Goal: Entertainment & Leisure: Consume media (video, audio)

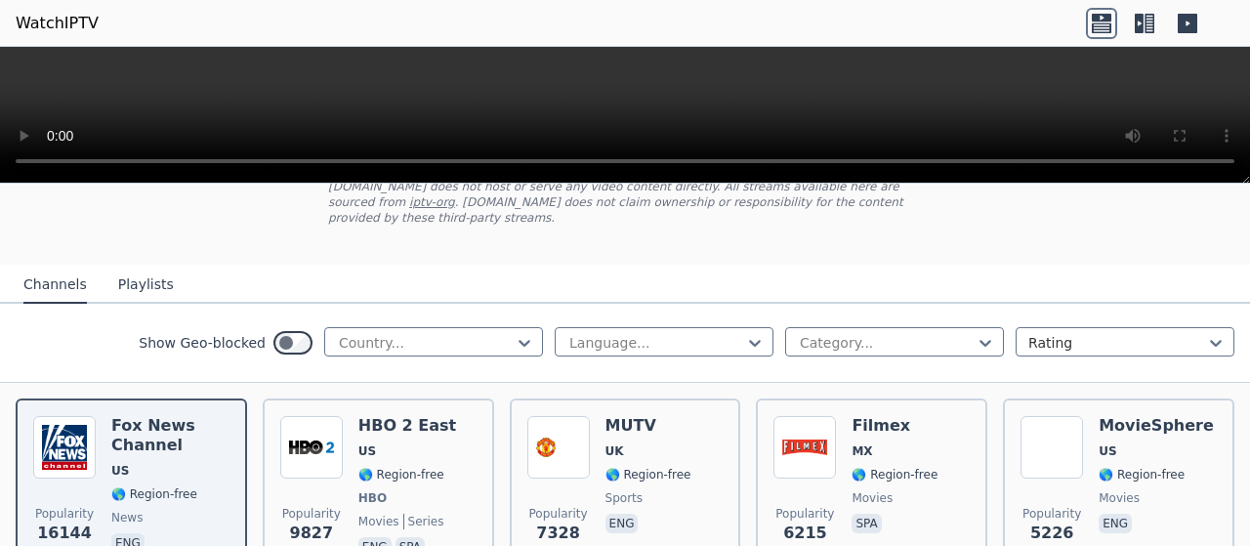
scroll to position [195, 0]
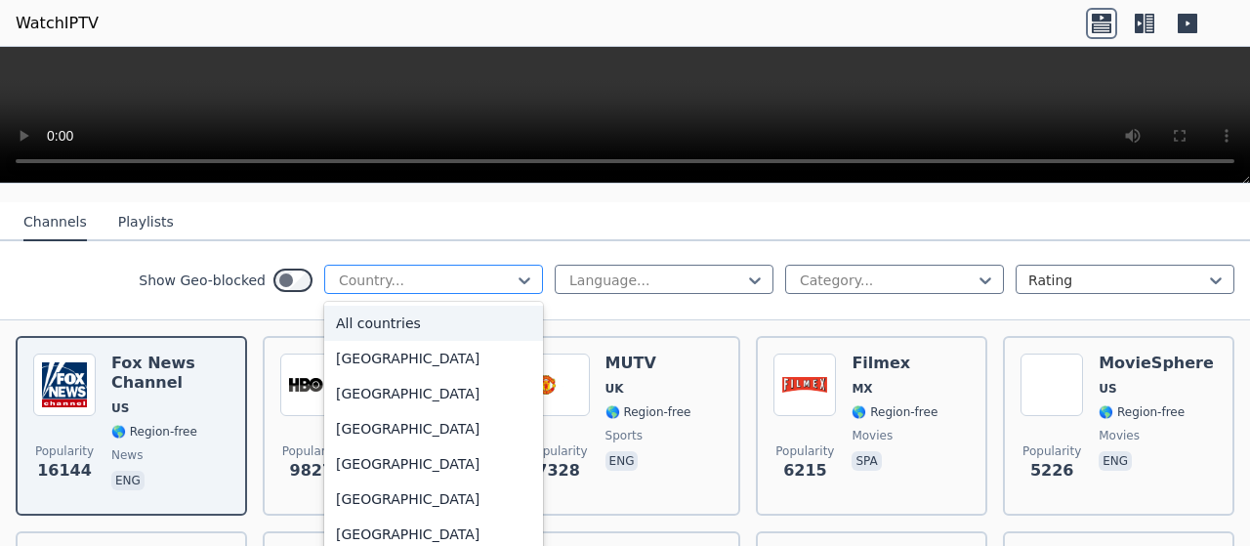
click at [401, 270] on div at bounding box center [426, 280] width 178 height 20
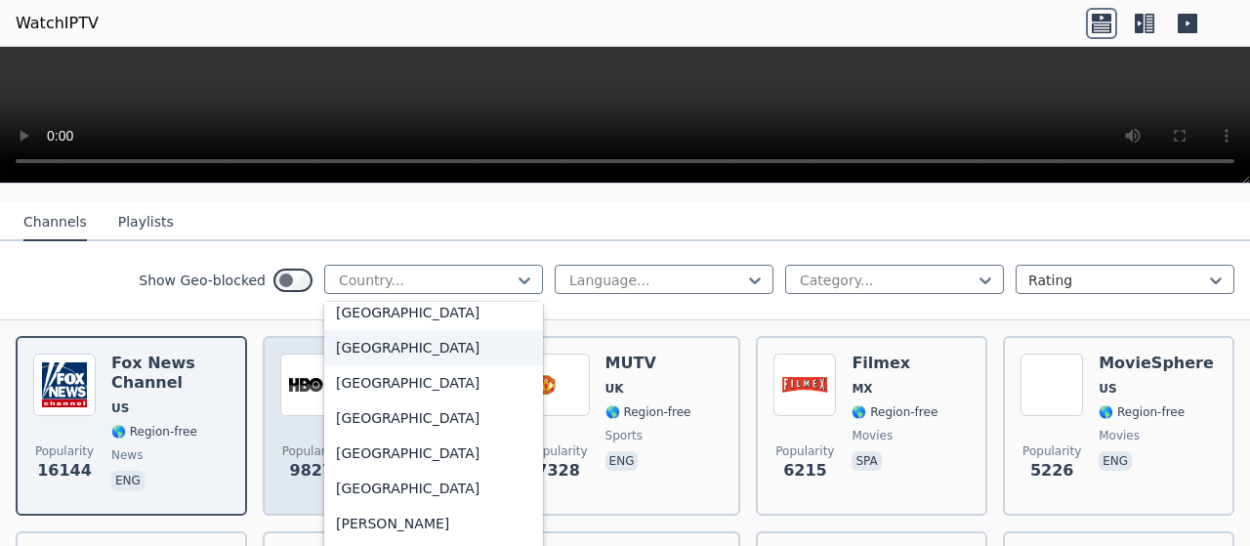
scroll to position [1074, 0]
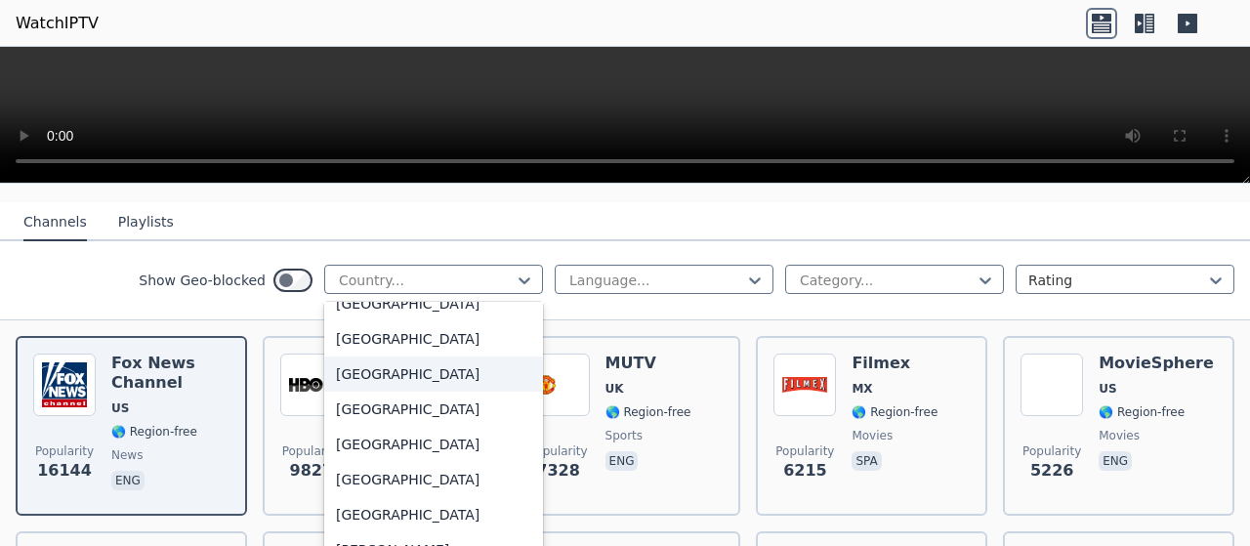
click at [25, 241] on div "Show Geo-blocked 206 results available. Use Up and Down to choose options, pres…" at bounding box center [625, 280] width 1250 height 79
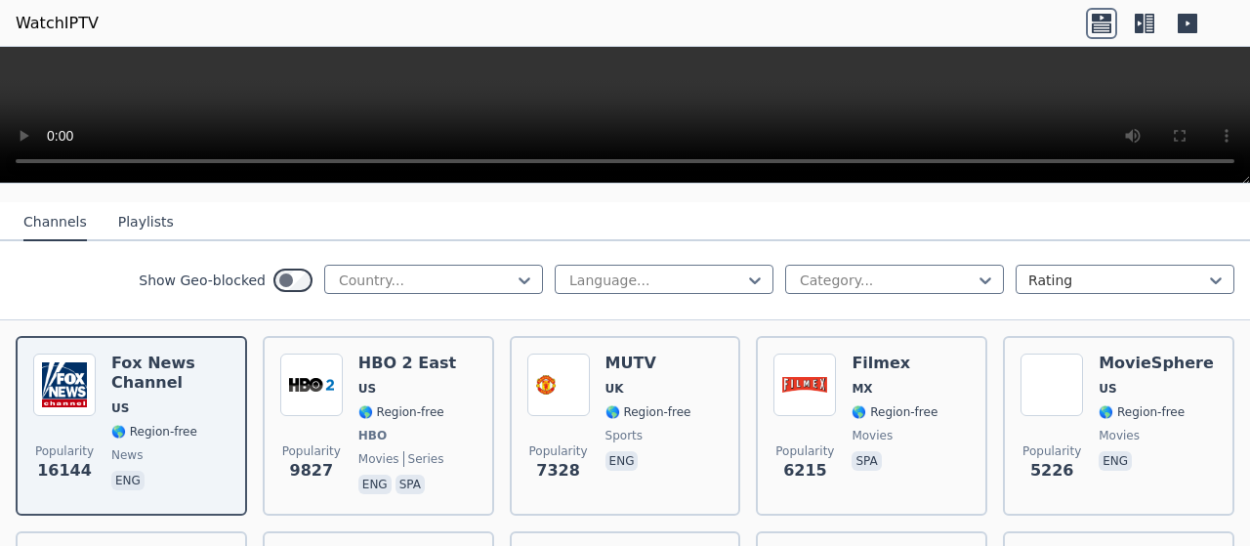
click at [124, 214] on button "Playlists" at bounding box center [146, 222] width 56 height 37
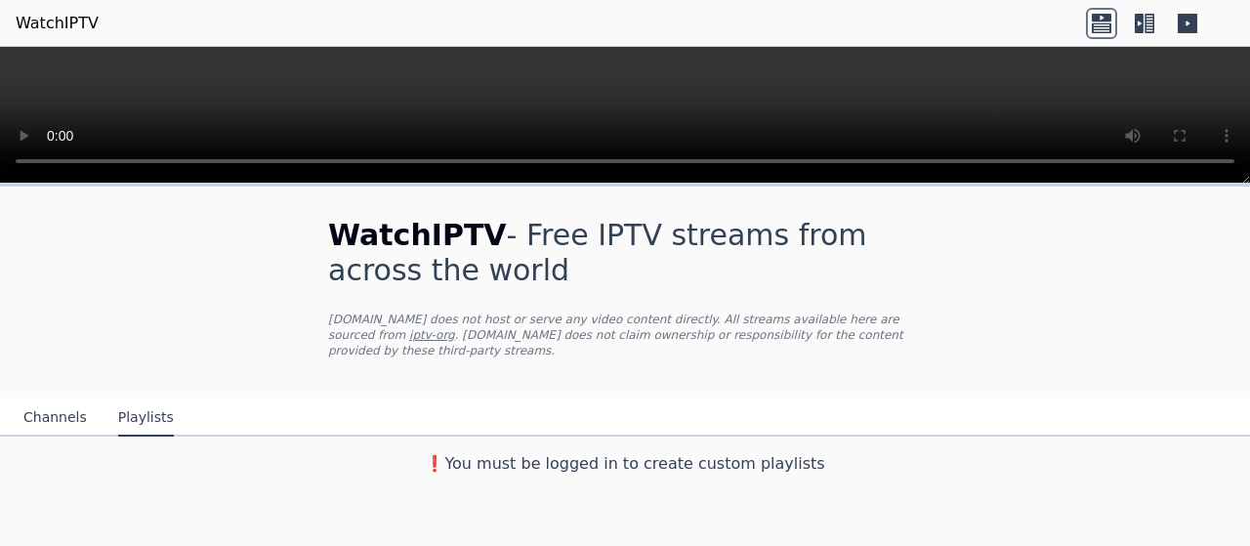
scroll to position [0, 0]
click at [52, 204] on div "WatchIPTV - Free IPTV streams from across the world [DOMAIN_NAME] does not host…" at bounding box center [625, 334] width 1250 height 297
click at [35, 399] on button "Channels" at bounding box center [54, 417] width 63 height 37
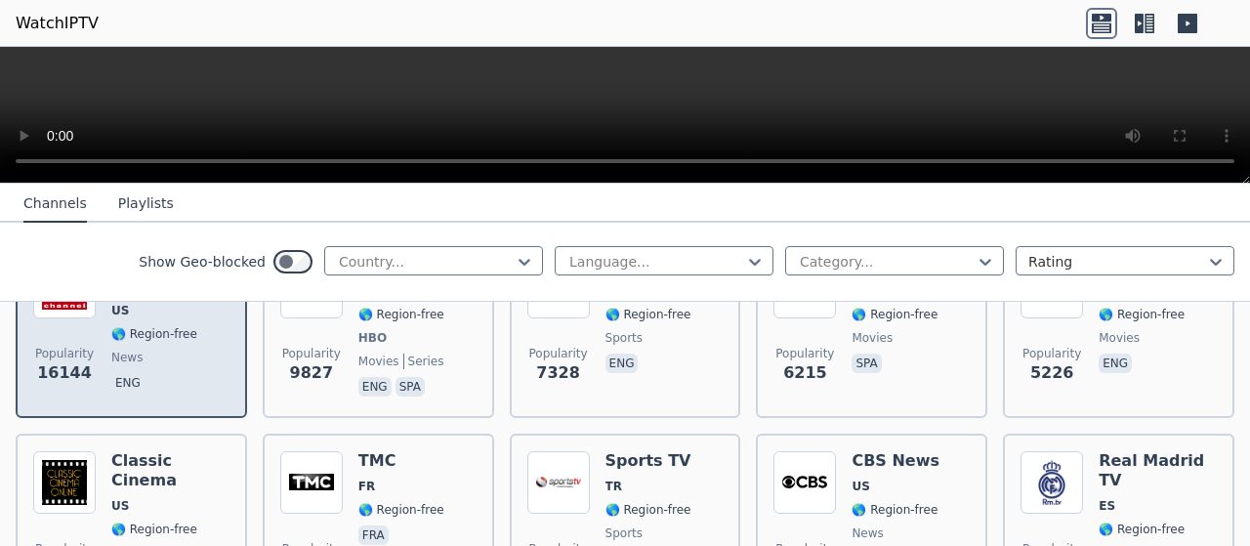
scroll to position [195, 0]
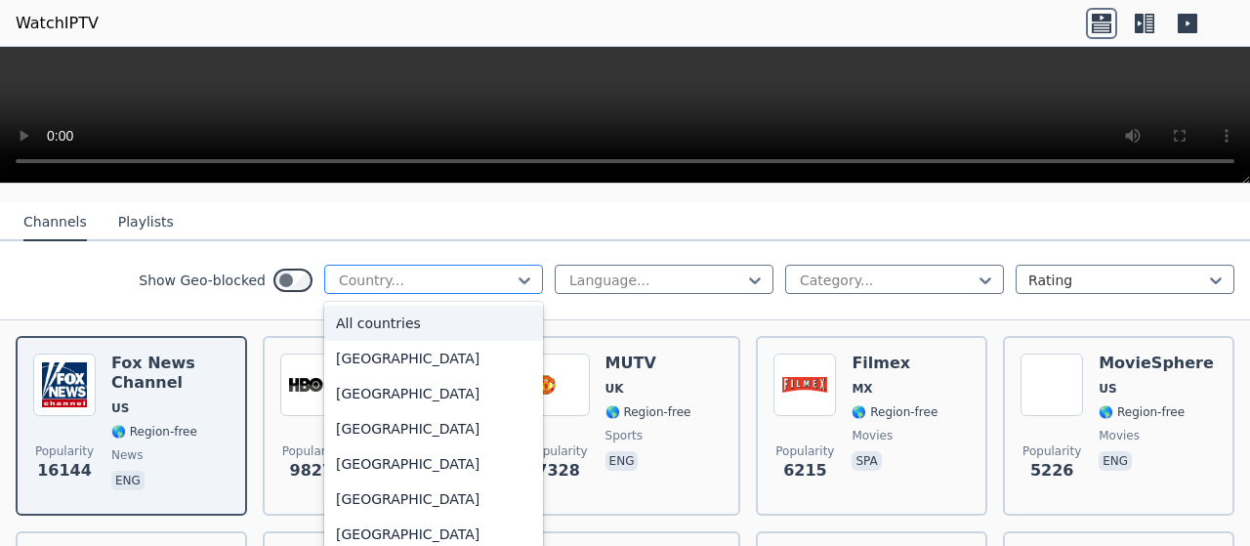
click at [405, 270] on div at bounding box center [426, 280] width 178 height 20
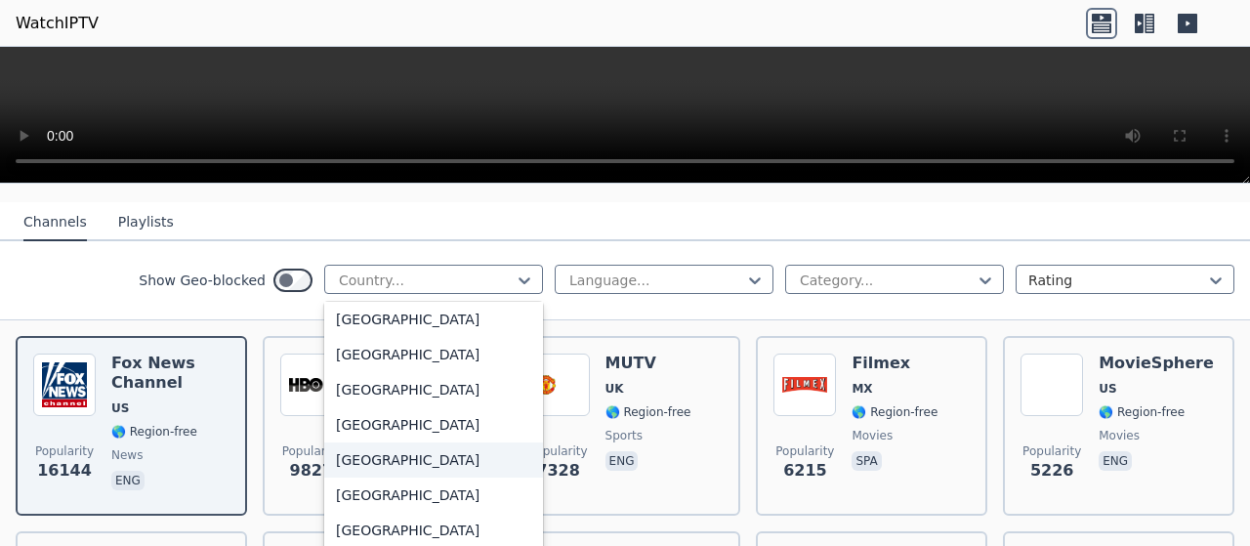
click at [411, 445] on div "[GEOGRAPHIC_DATA]" at bounding box center [433, 459] width 219 height 35
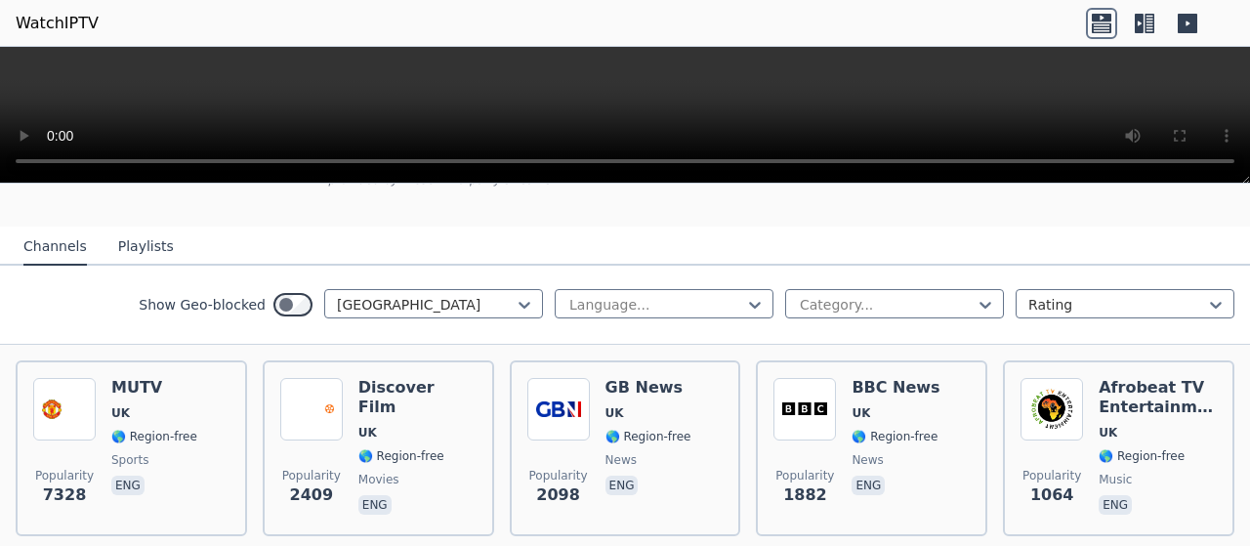
scroll to position [195, 0]
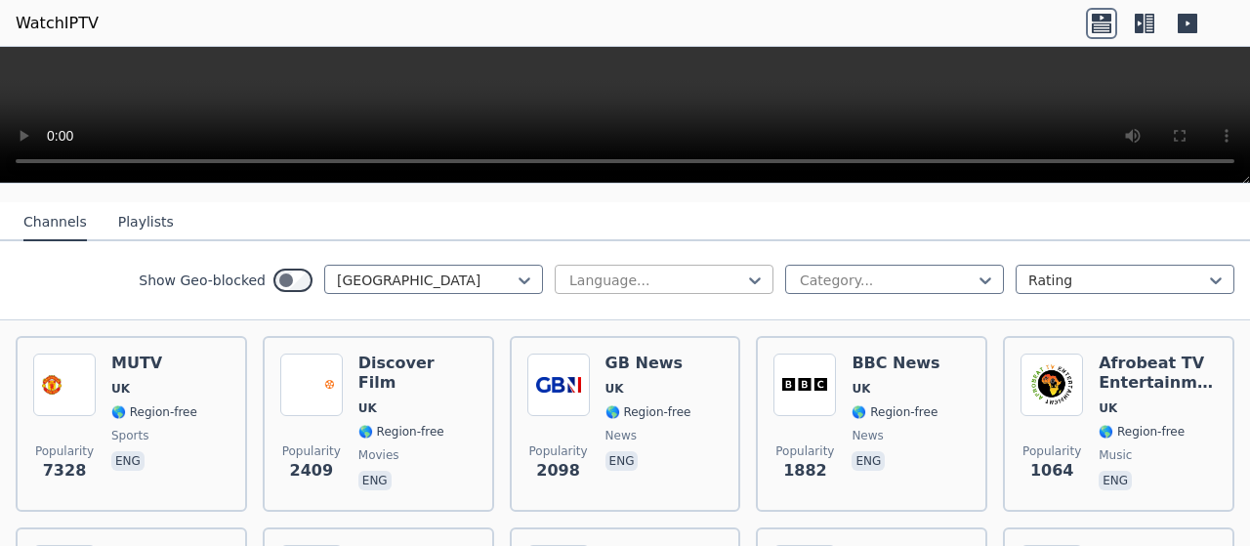
click at [662, 265] on div "Language..." at bounding box center [664, 279] width 219 height 29
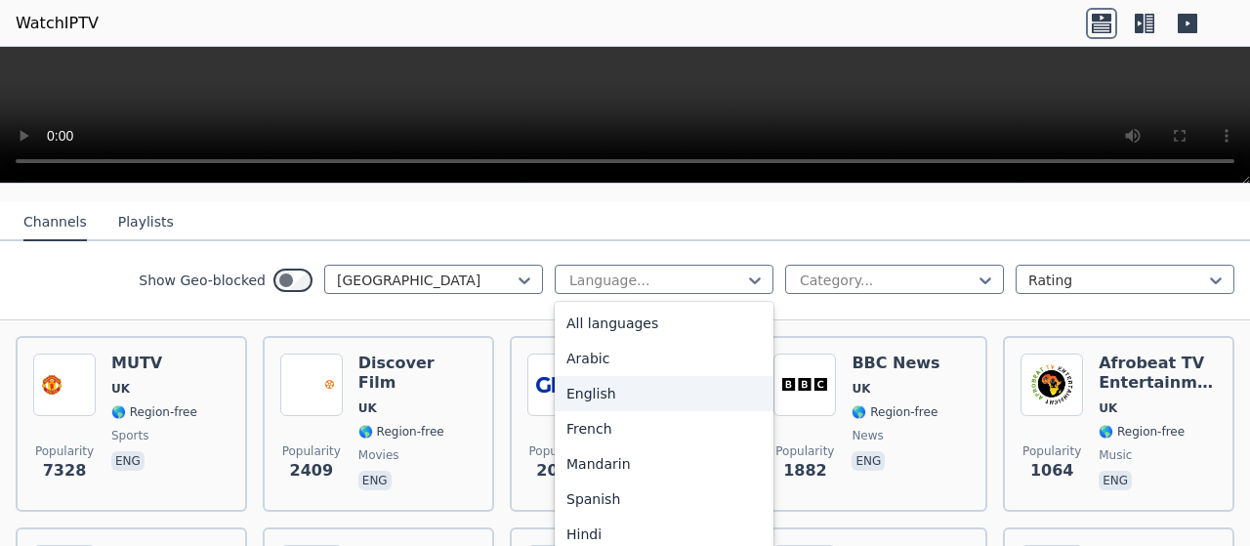
click at [637, 386] on div "English" at bounding box center [664, 393] width 219 height 35
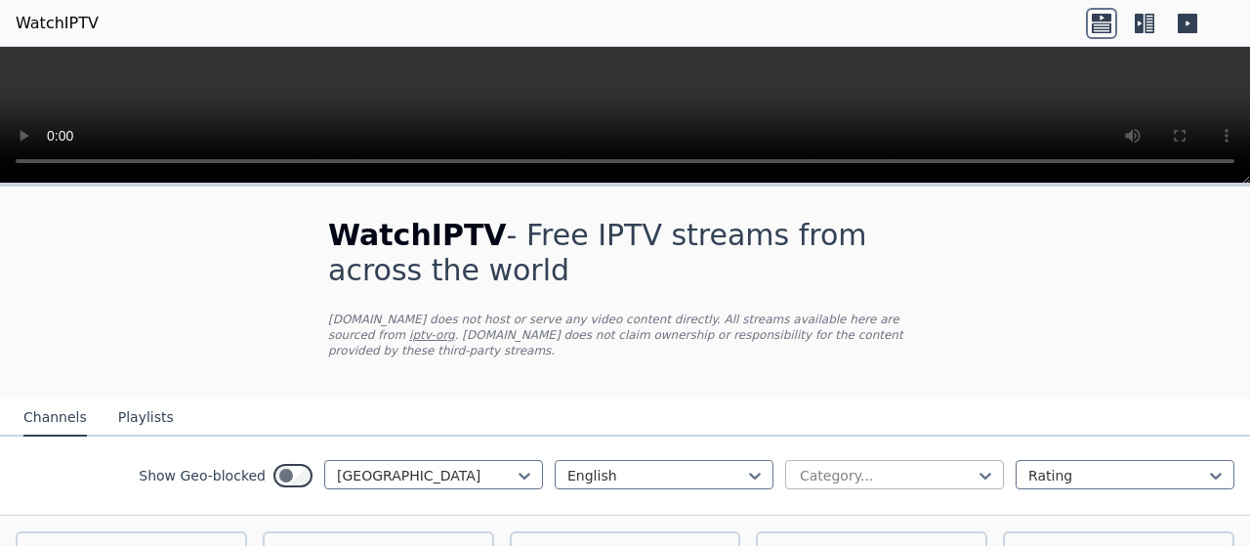
click at [849, 466] on div at bounding box center [887, 476] width 178 height 20
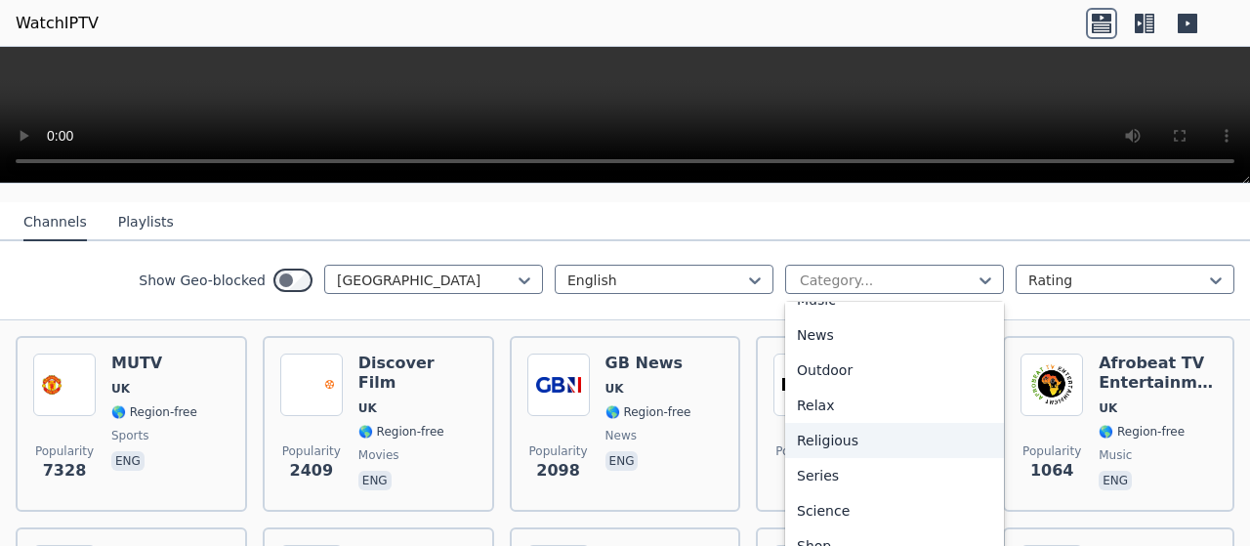
scroll to position [664, 0]
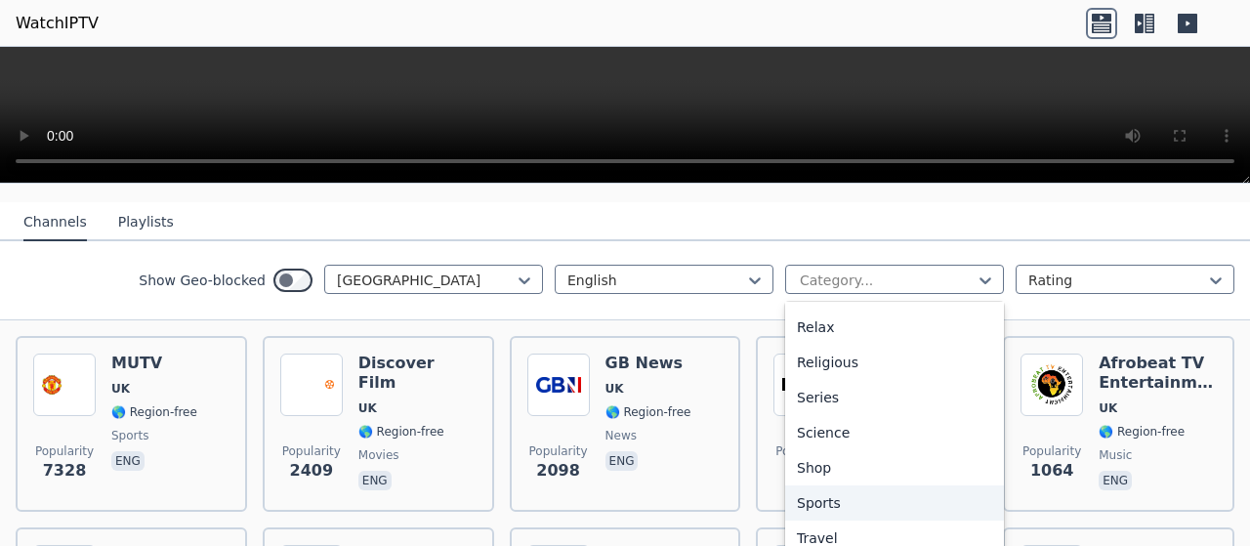
click at [834, 487] on div "Sports" at bounding box center [894, 502] width 219 height 35
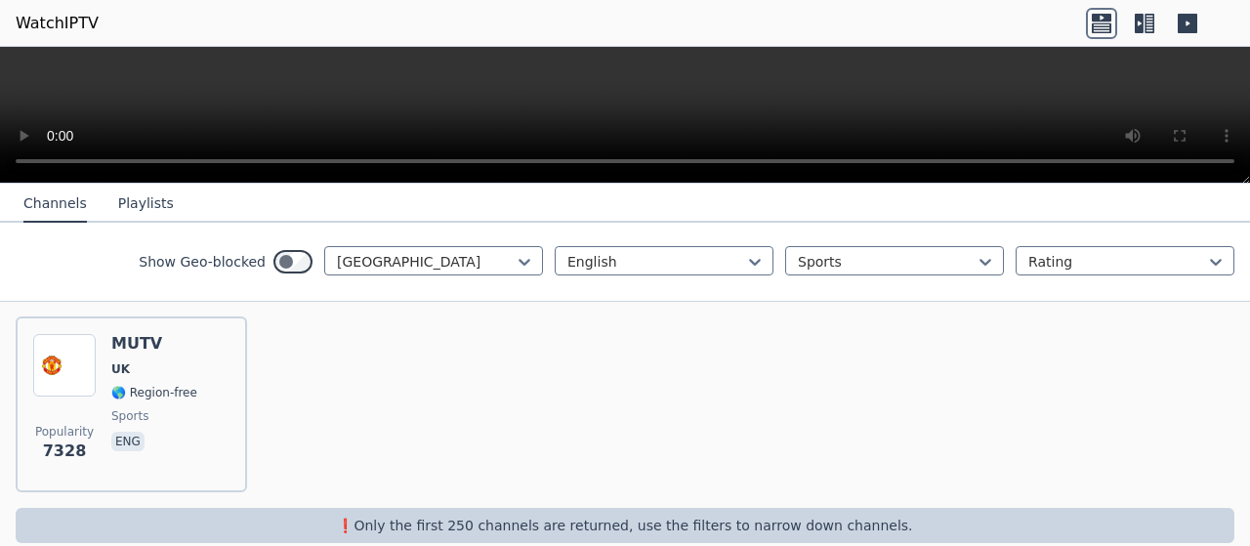
scroll to position [226, 0]
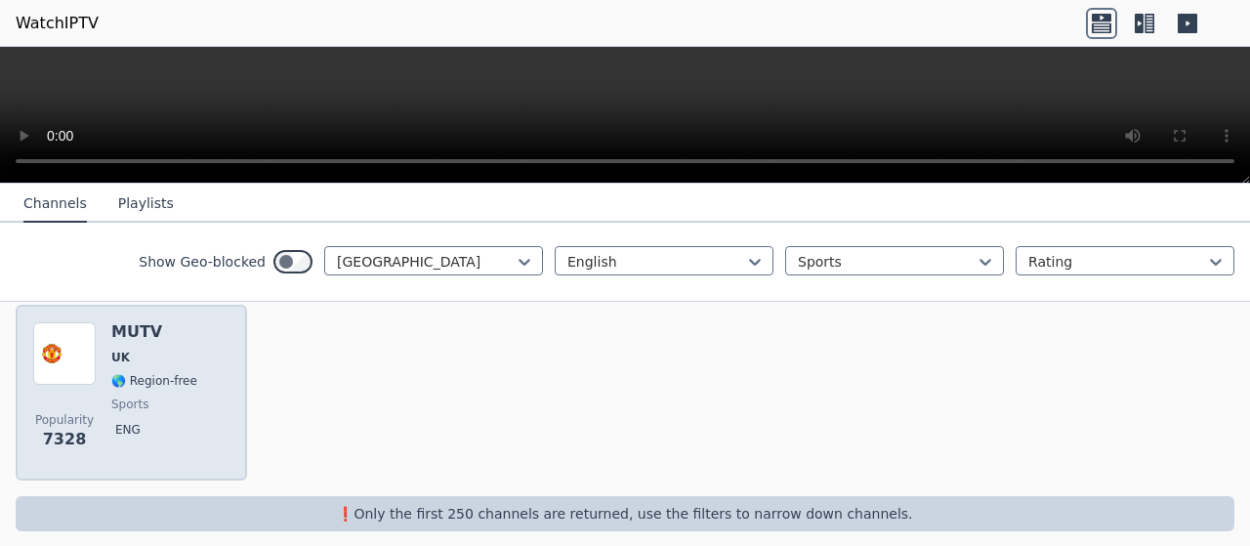
click at [137, 373] on span "🌎 Region-free" at bounding box center [154, 381] width 86 height 16
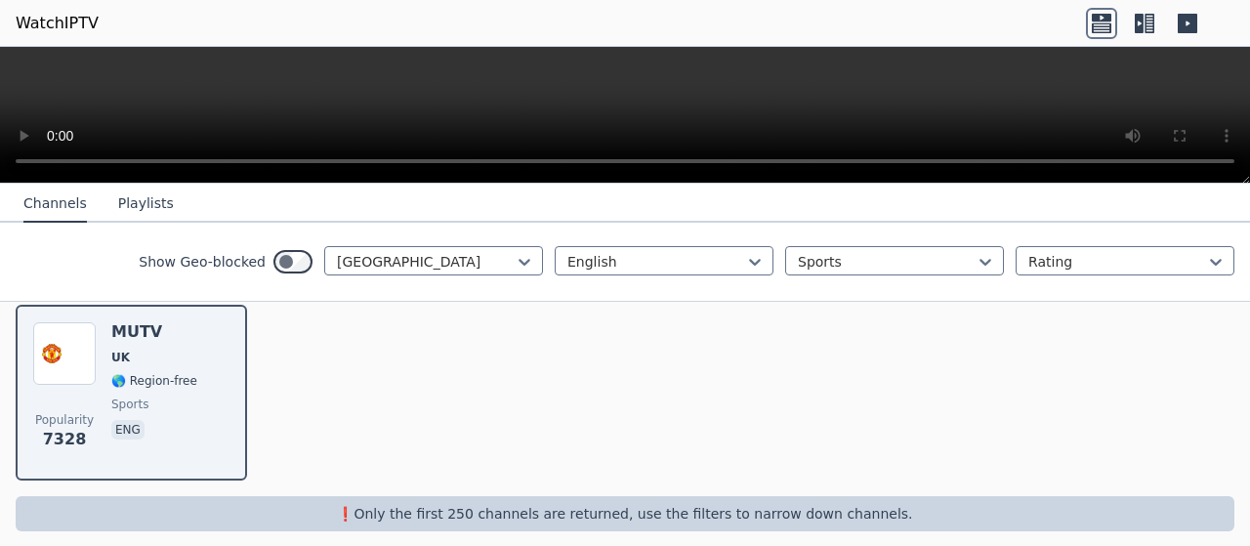
scroll to position [0, 0]
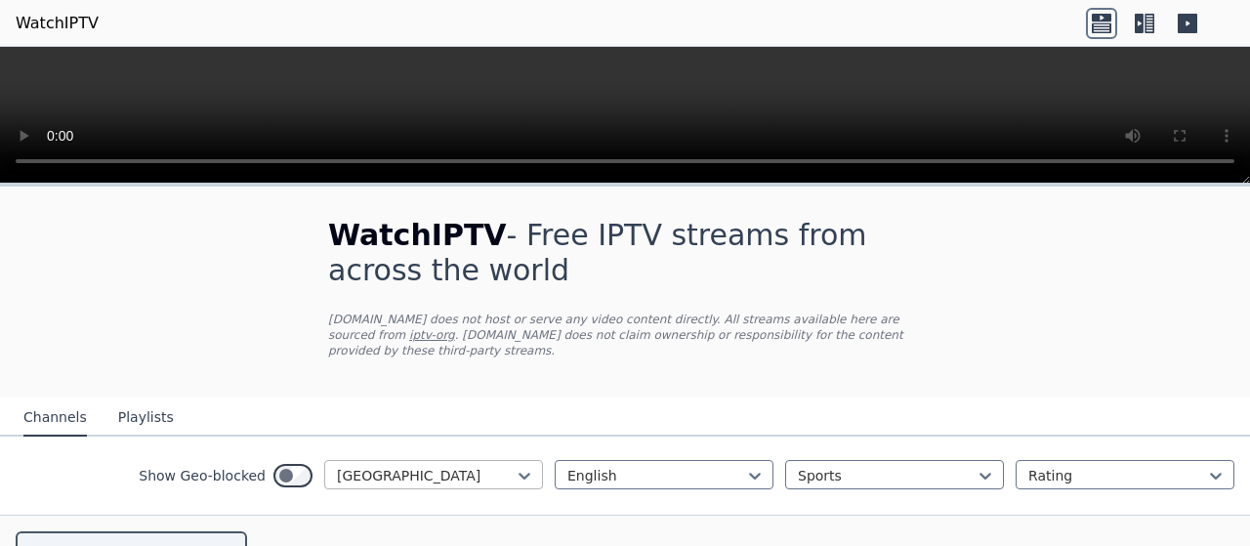
click at [449, 466] on div at bounding box center [426, 476] width 178 height 20
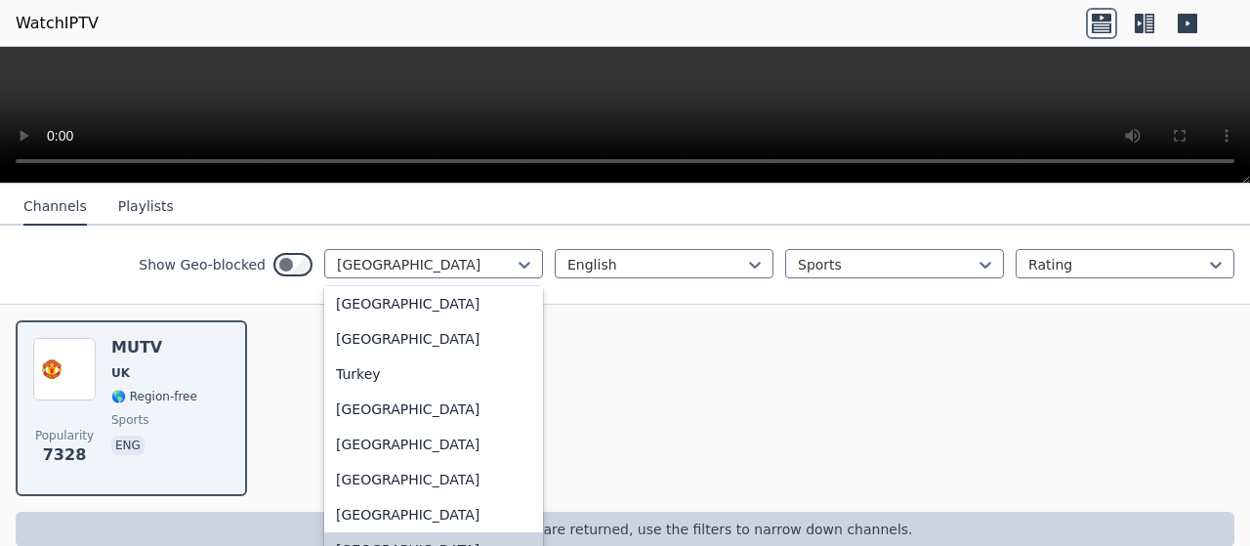
scroll to position [227, 0]
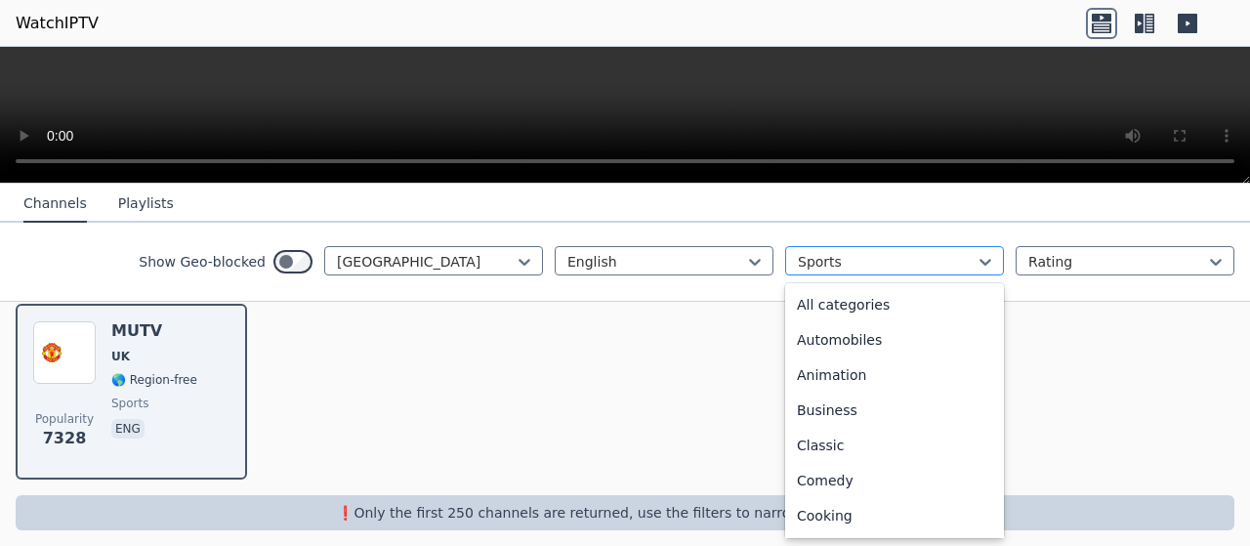
click at [808, 257] on div at bounding box center [887, 262] width 178 height 20
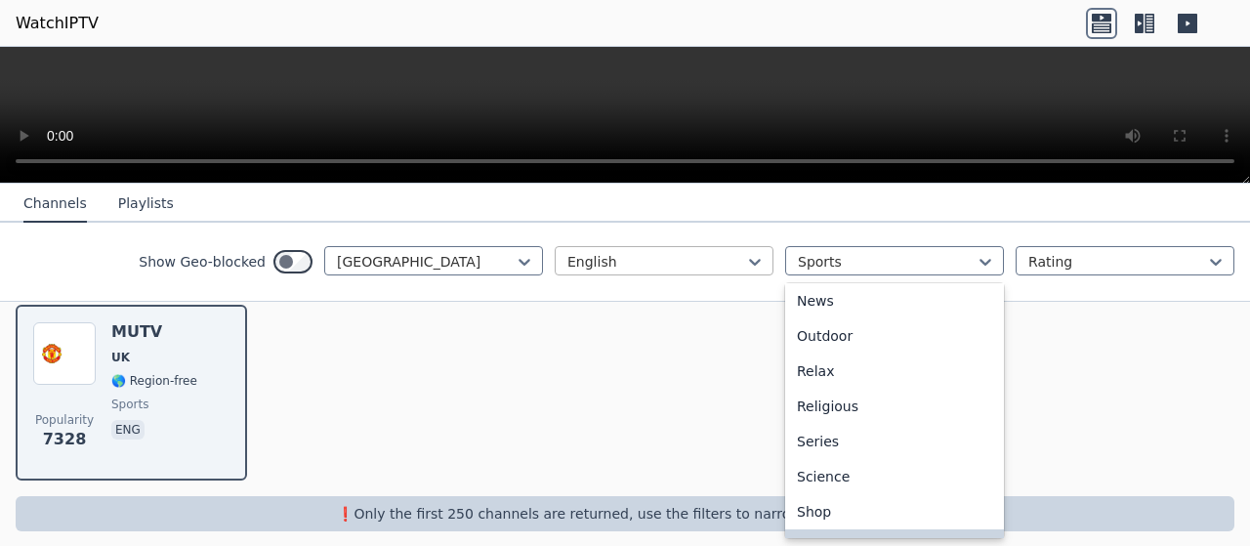
click at [648, 261] on div at bounding box center [656, 262] width 178 height 20
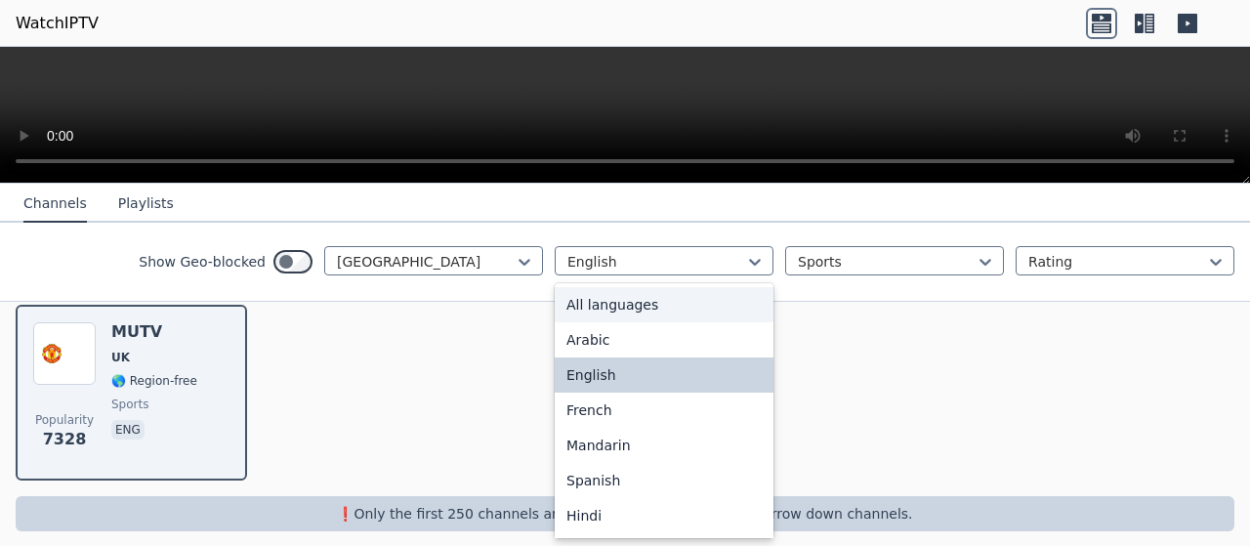
click at [647, 300] on div "All languages" at bounding box center [664, 304] width 219 height 35
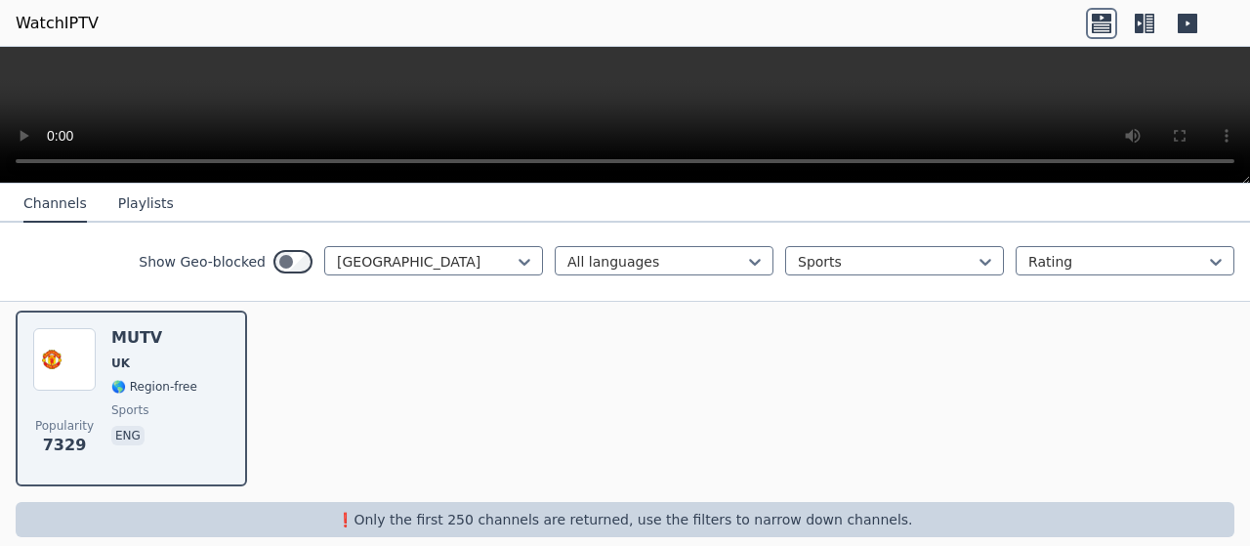
scroll to position [226, 0]
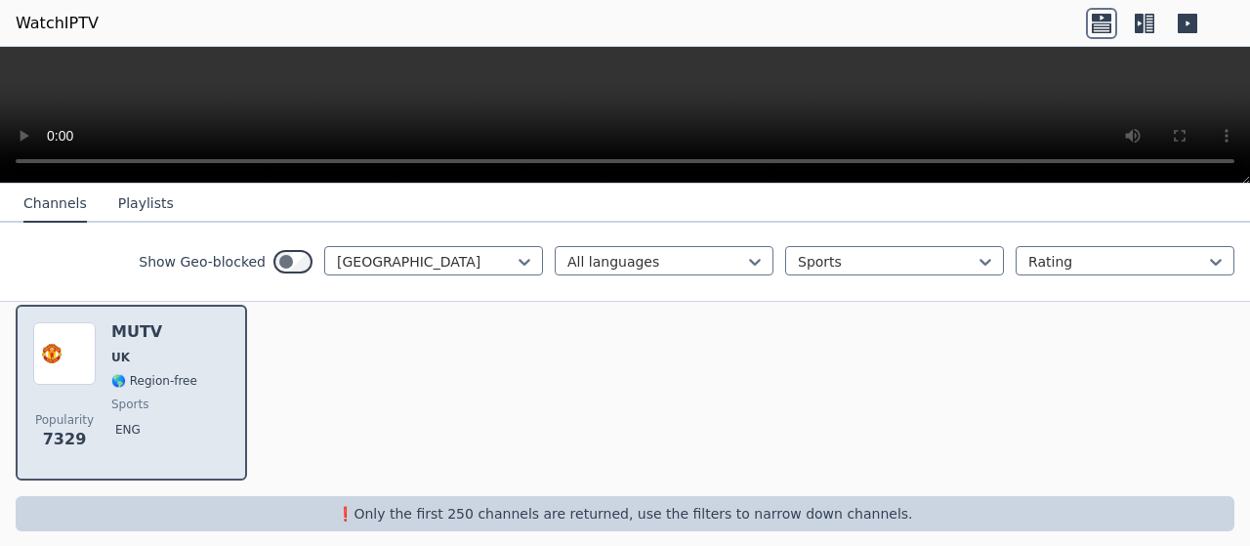
click at [143, 373] on span "🌎 Region-free" at bounding box center [154, 381] width 86 height 16
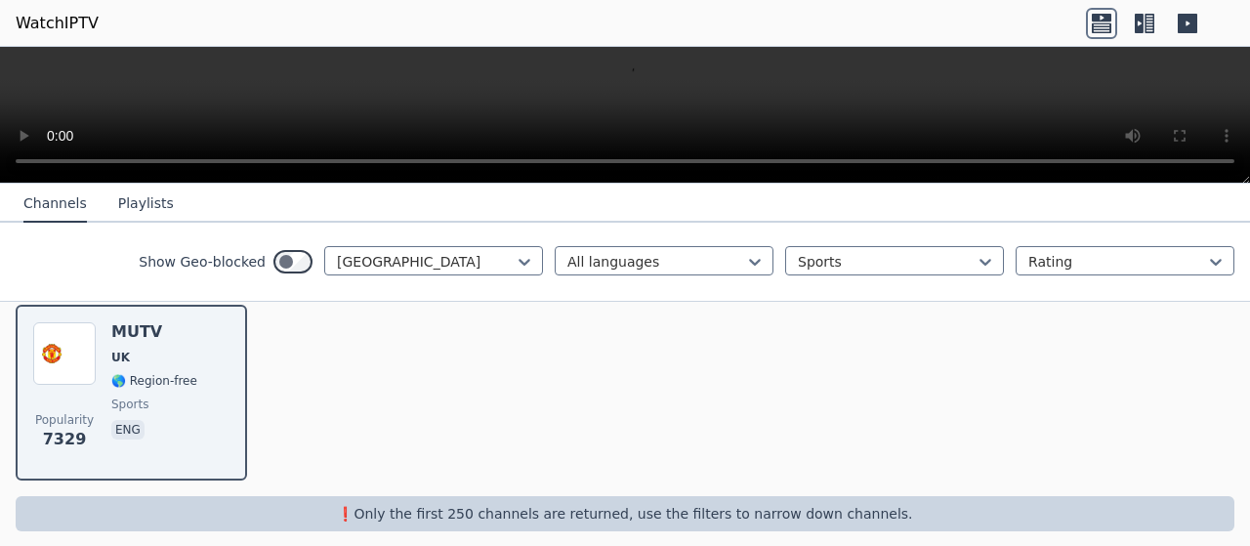
scroll to position [0, 0]
